Goal: Transaction & Acquisition: Purchase product/service

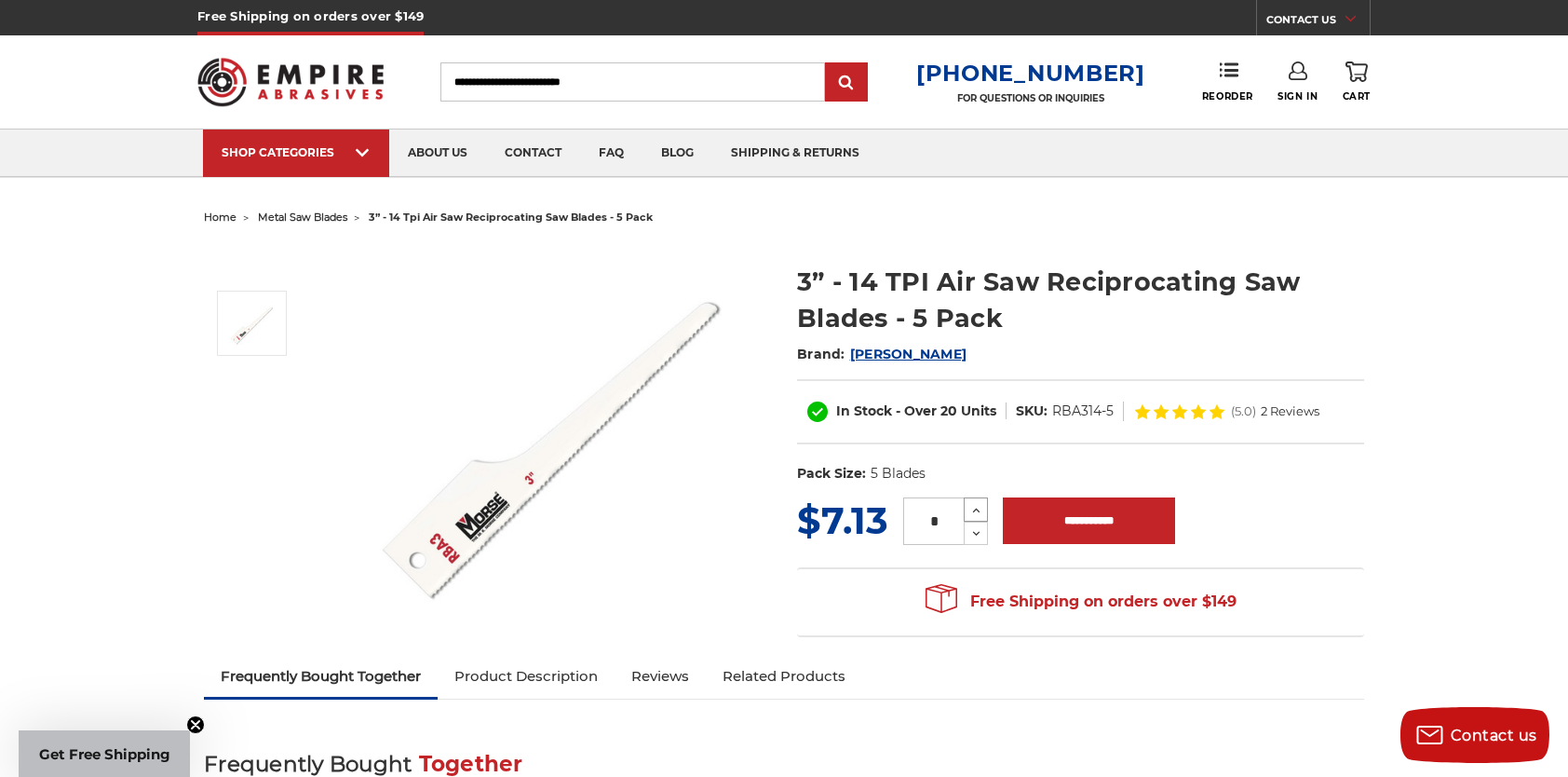
click at [973, 503] on icon at bounding box center [976, 510] width 14 height 17
click at [974, 503] on icon at bounding box center [976, 510] width 14 height 17
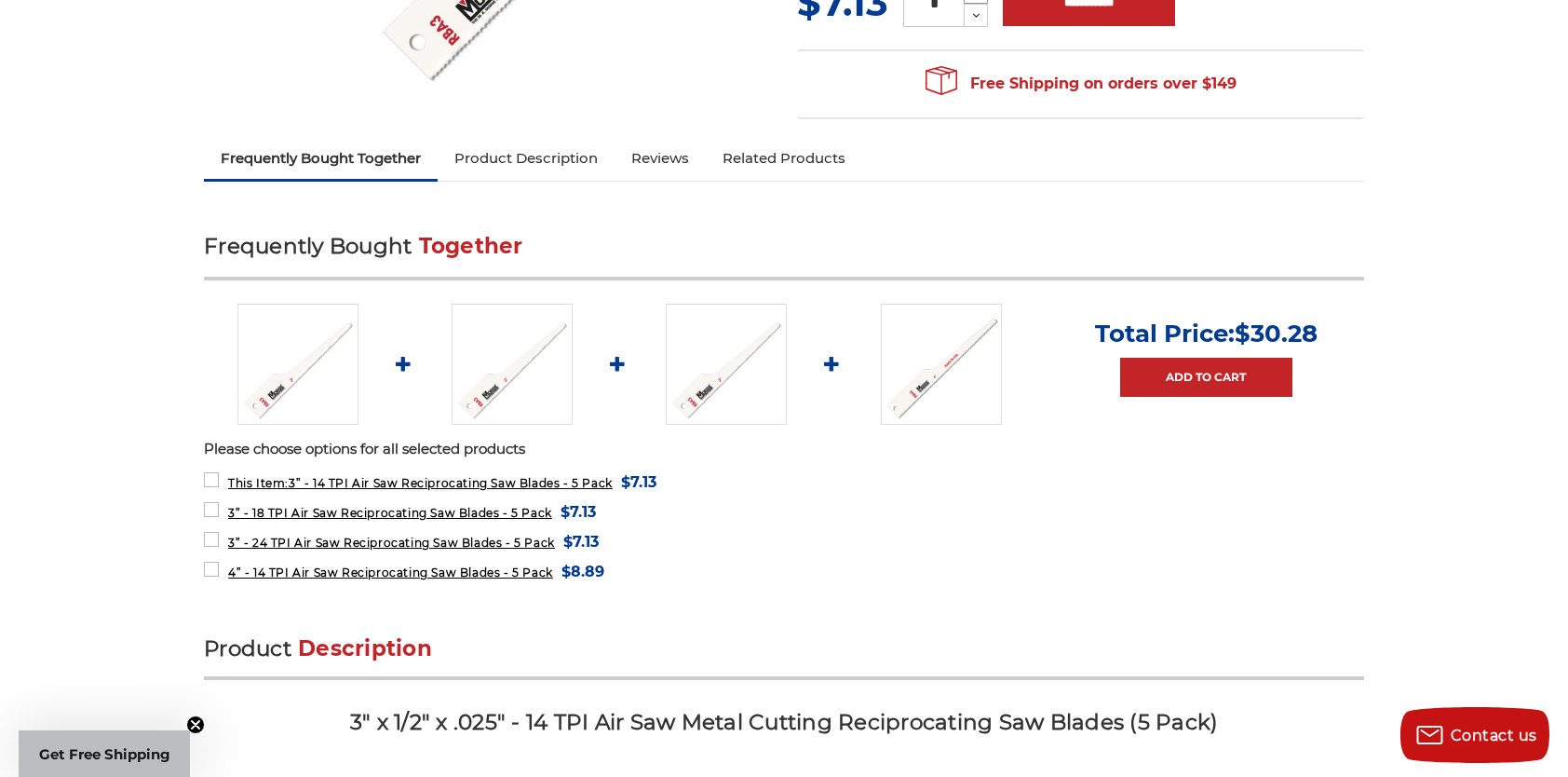
scroll to position [559, 0]
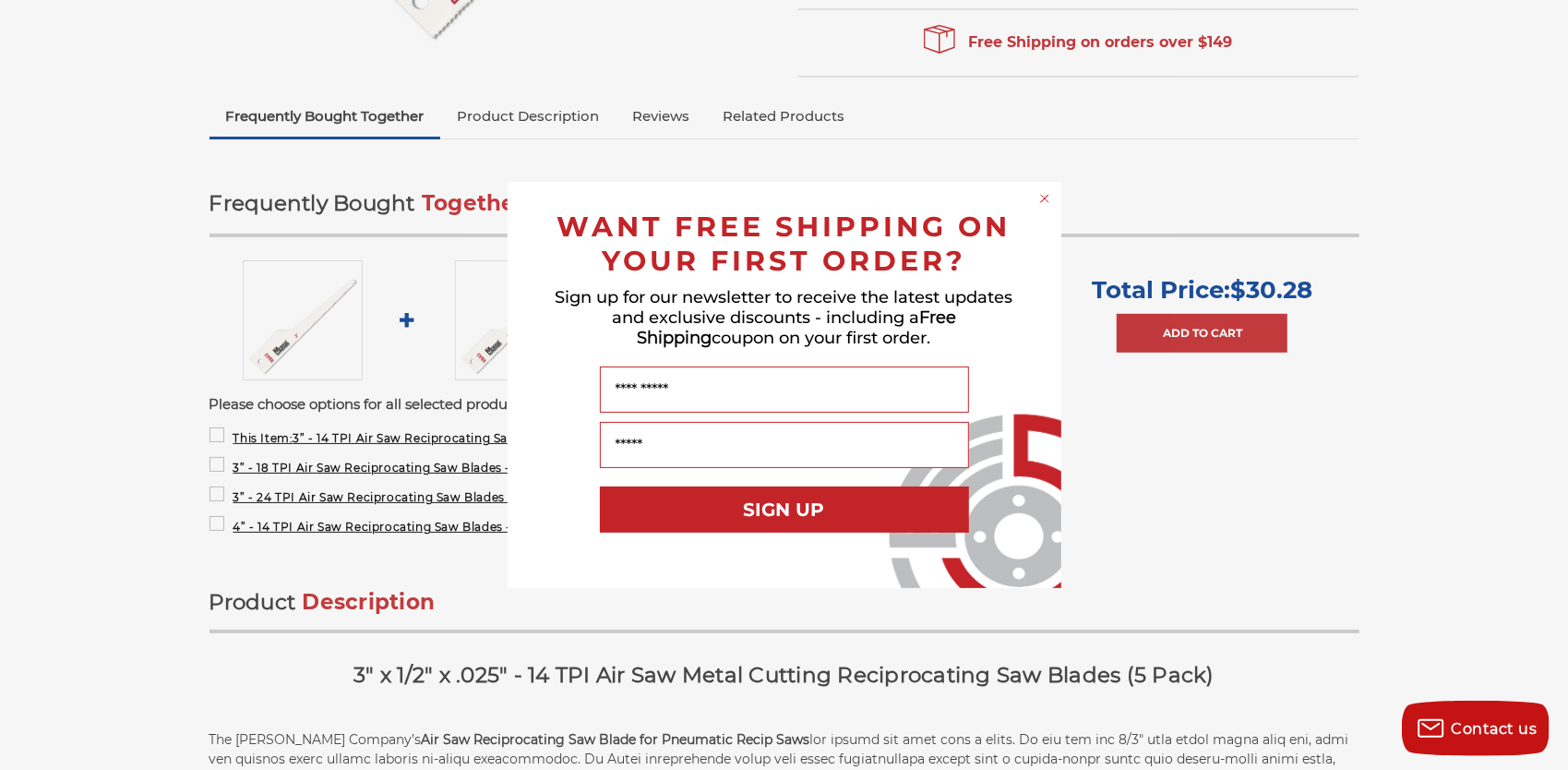
click at [1043, 191] on circle "Close dialog" at bounding box center [1045, 199] width 18 height 18
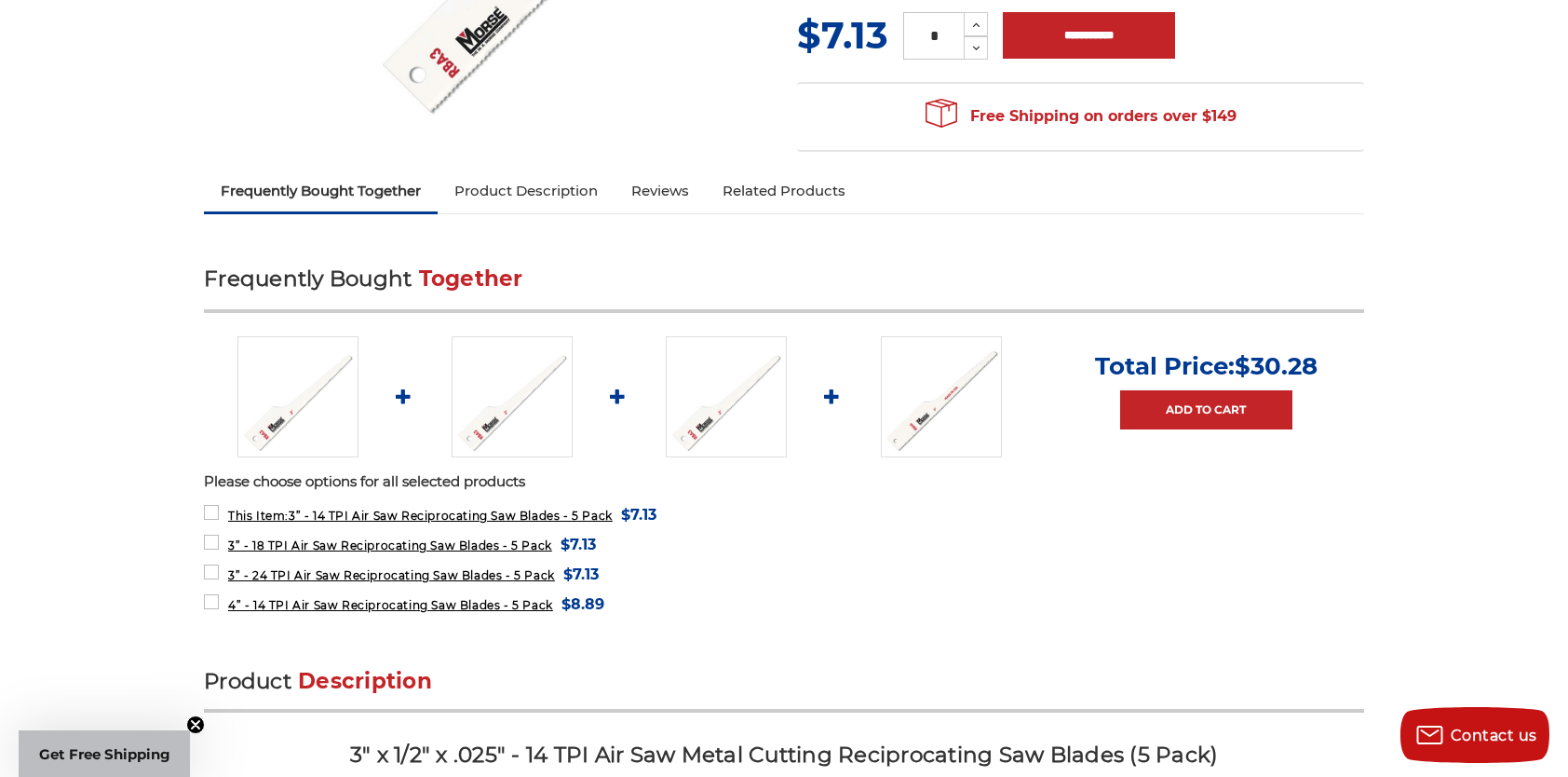
scroll to position [373, 0]
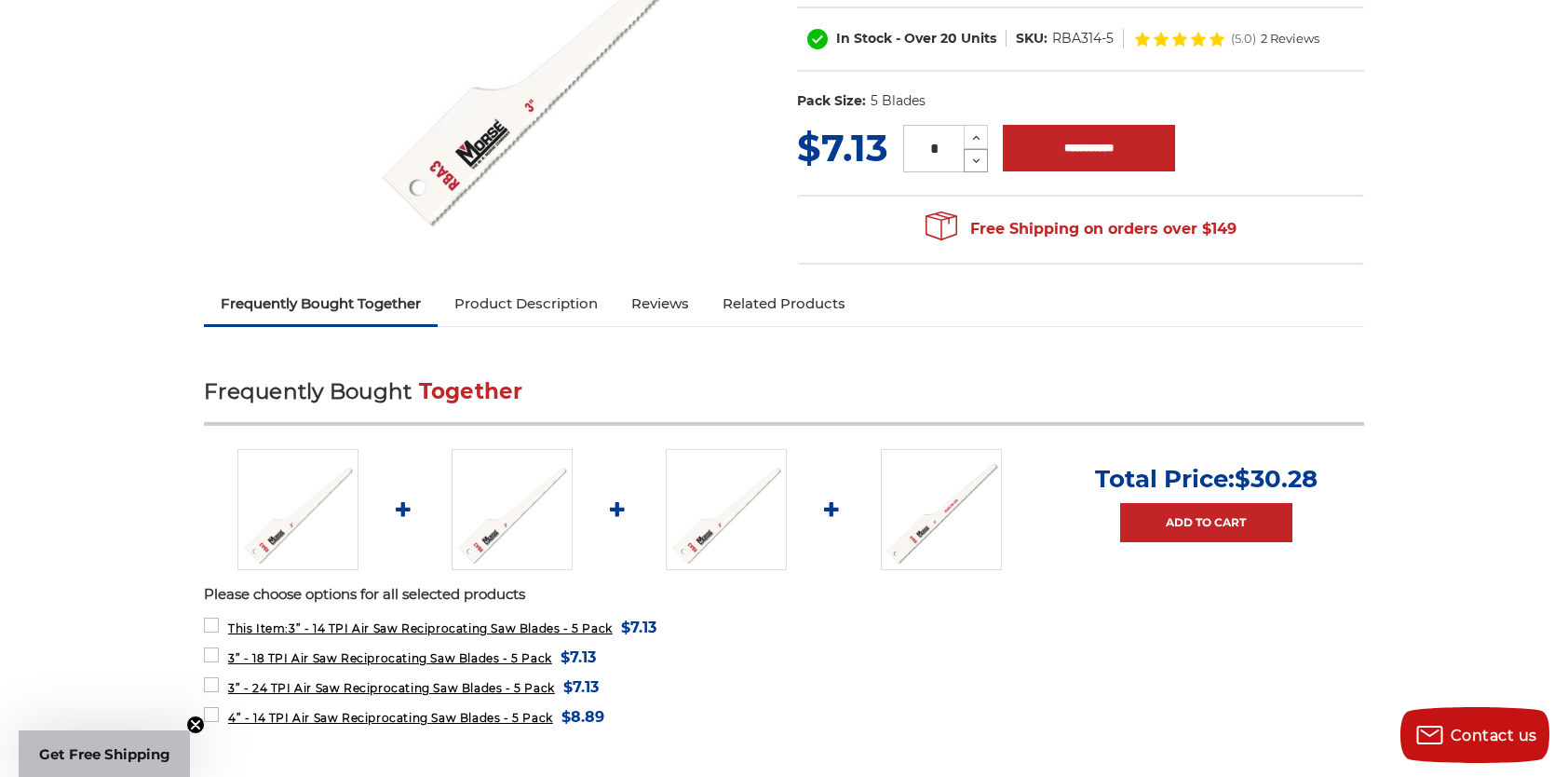
click at [974, 156] on icon at bounding box center [976, 160] width 14 height 17
type input "*"
click at [977, 156] on icon at bounding box center [976, 160] width 14 height 17
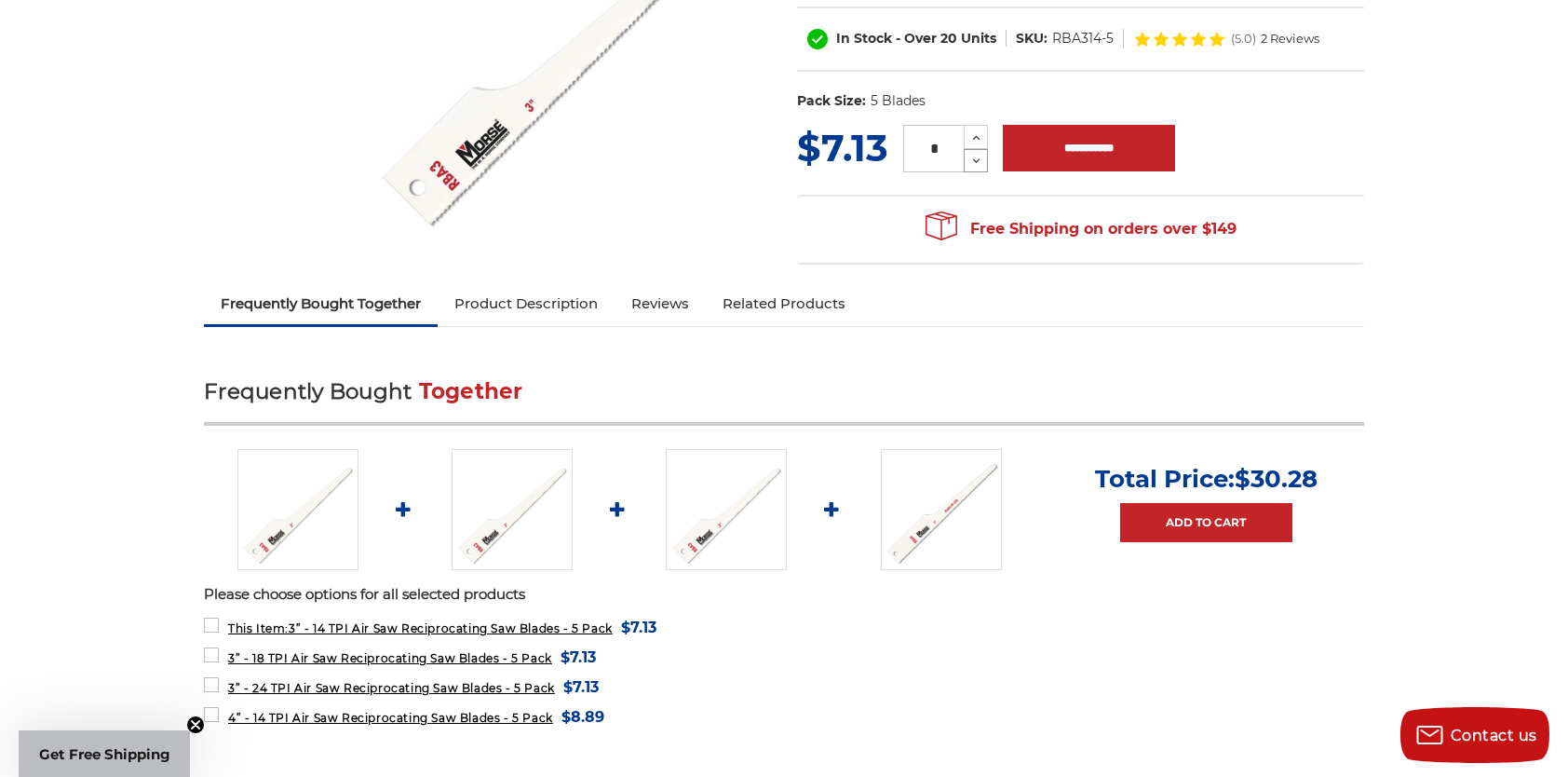
click at [977, 156] on icon at bounding box center [976, 160] width 14 height 17
click at [974, 157] on icon at bounding box center [976, 160] width 14 height 17
click at [286, 711] on span "4” - 14 TPI Air Saw Reciprocating Saw Blades - 5 Pack" at bounding box center [390, 718] width 325 height 14
click at [332, 711] on span "4” - 14 TPI Air Saw Reciprocating Saw Blades - 5 Pack" at bounding box center [390, 718] width 325 height 14
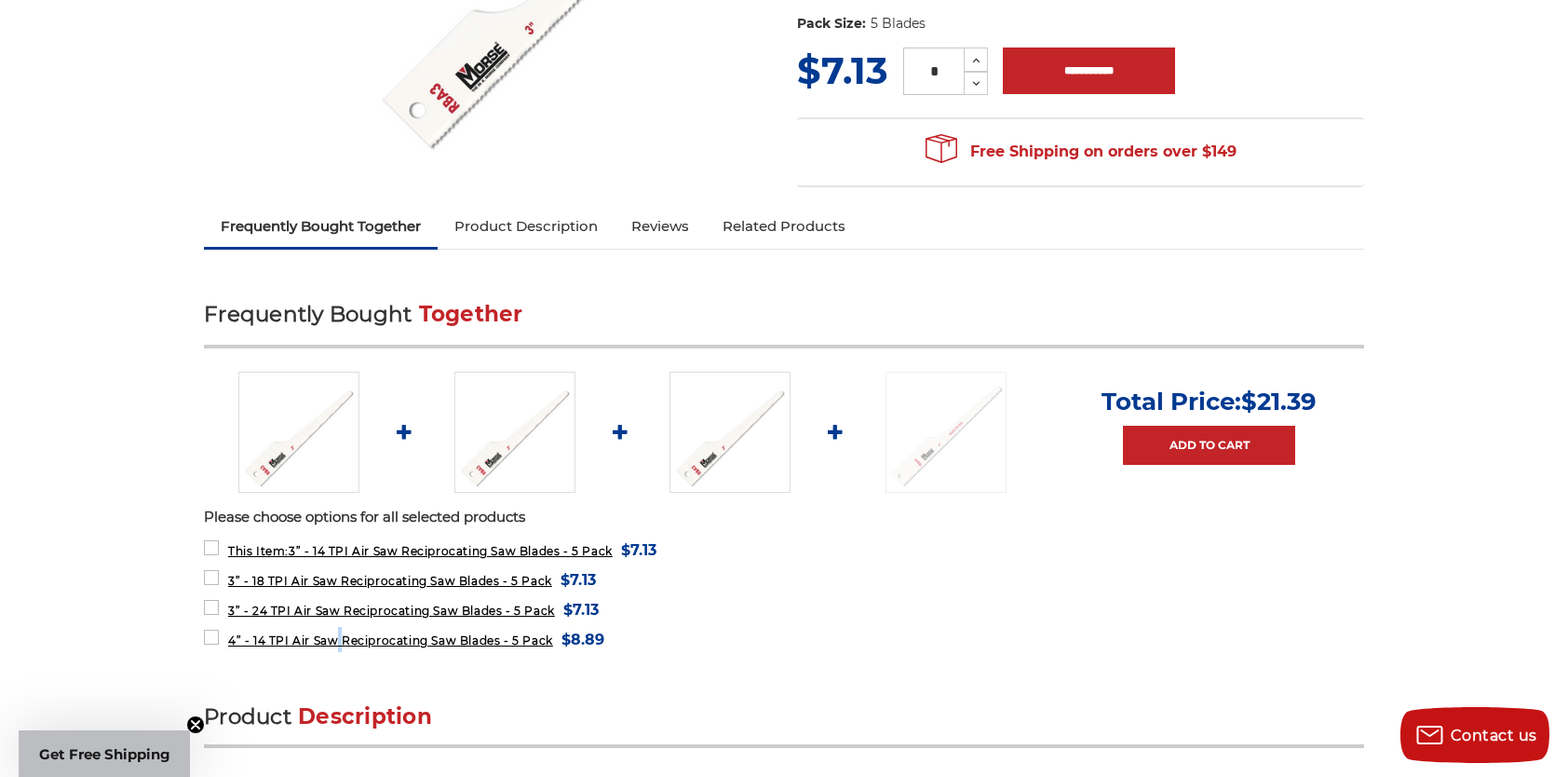
scroll to position [559, 0]
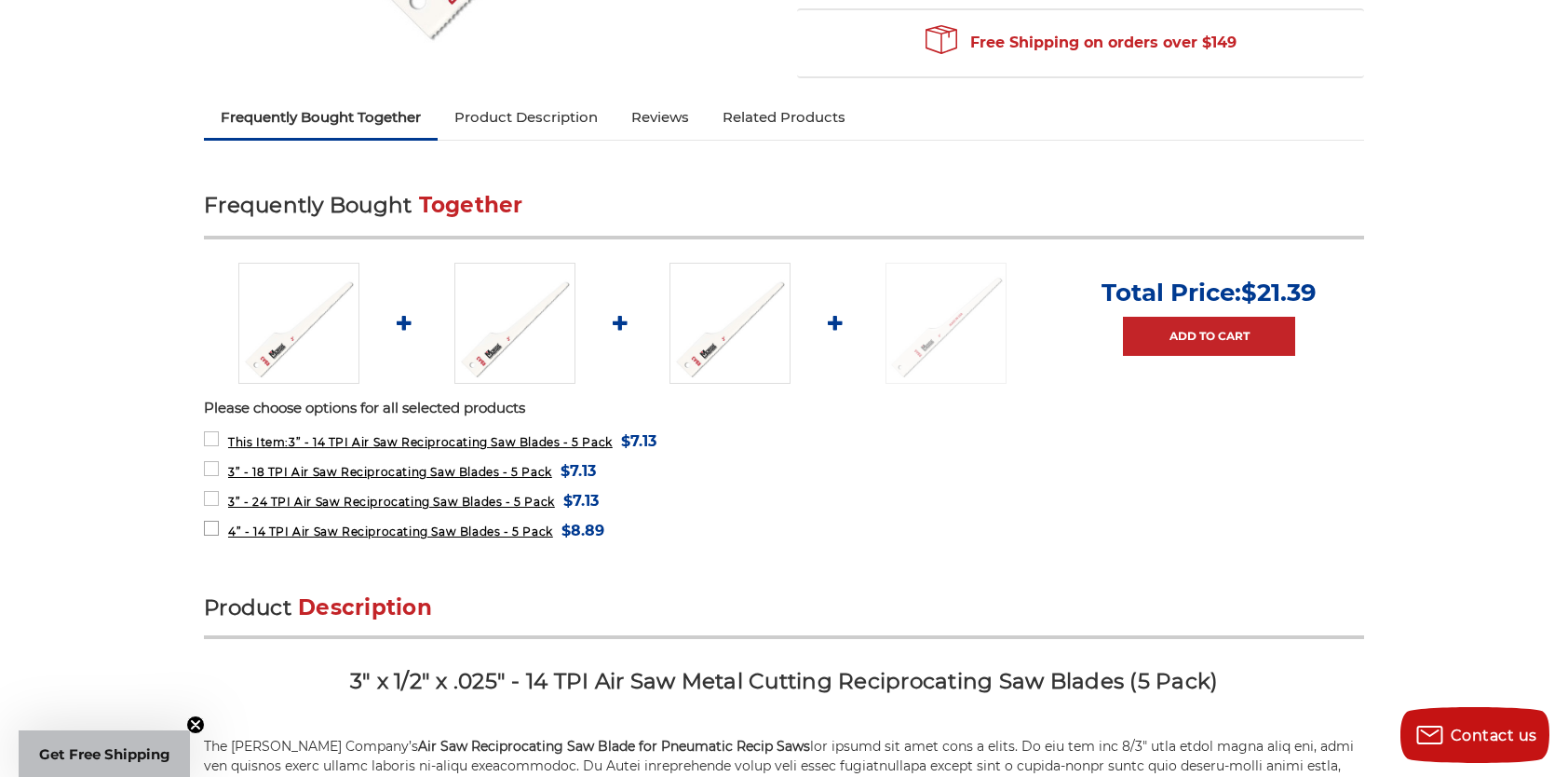
click at [210, 523] on label "4” - 14 TPI Air Saw Reciprocating Saw Blades - 5 Pack MSRP: Was: Now: $8.89 (Yo…" at bounding box center [403, 531] width 400 height 26
click at [572, 527] on span "$8.89" at bounding box center [583, 531] width 43 height 26
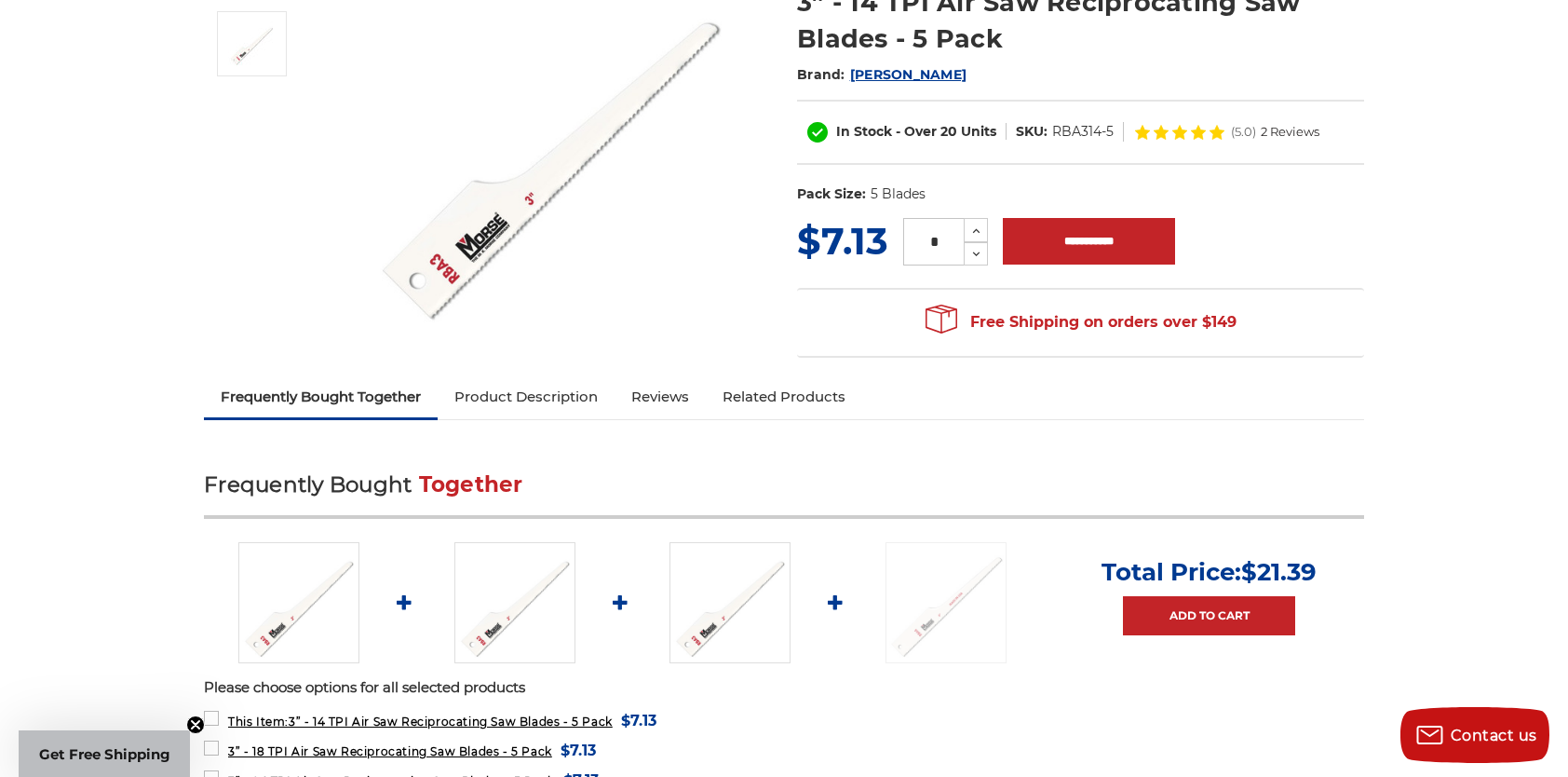
scroll to position [93, 0]
